Goal: Task Accomplishment & Management: Manage account settings

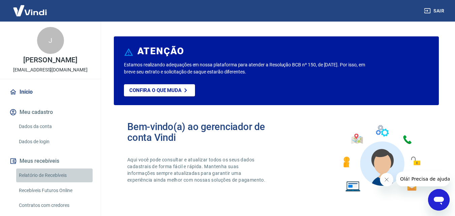
click at [61, 173] on link "Relatório de Recebíveis" at bounding box center [54, 175] width 76 height 14
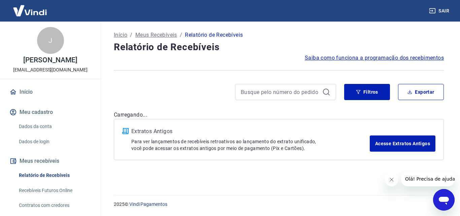
click at [393, 178] on icon "Fechar mensagem da empresa" at bounding box center [391, 179] width 3 height 3
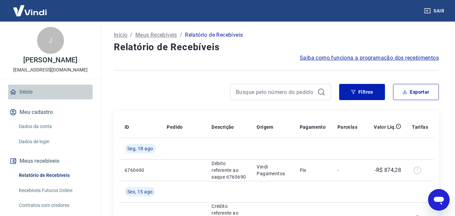
click at [61, 90] on link "Início" at bounding box center [50, 92] width 85 height 15
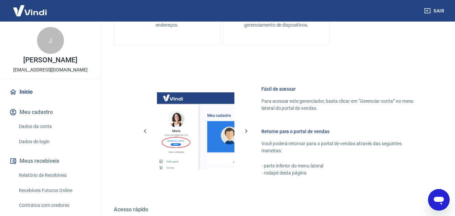
scroll to position [404, 0]
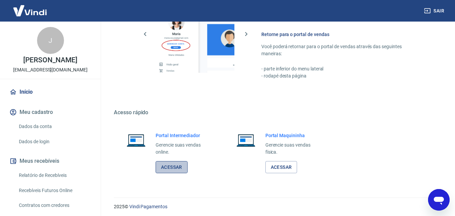
click at [171, 168] on link "Acessar" at bounding box center [172, 167] width 32 height 12
